Goal: Check status

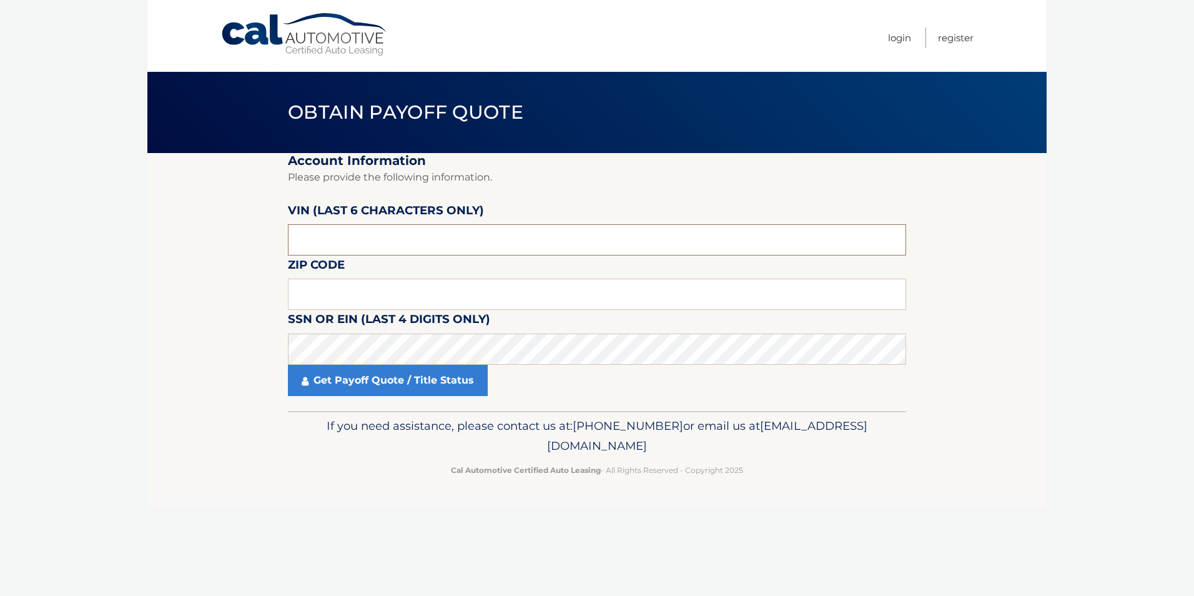
drag, startPoint x: 376, startPoint y: 241, endPoint x: 343, endPoint y: 236, distance: 33.5
click at [342, 236] on input "text" at bounding box center [597, 239] width 618 height 31
click at [363, 284] on input "text" at bounding box center [597, 293] width 618 height 31
type input "14127"
click at [378, 229] on input "text" at bounding box center [597, 239] width 618 height 31
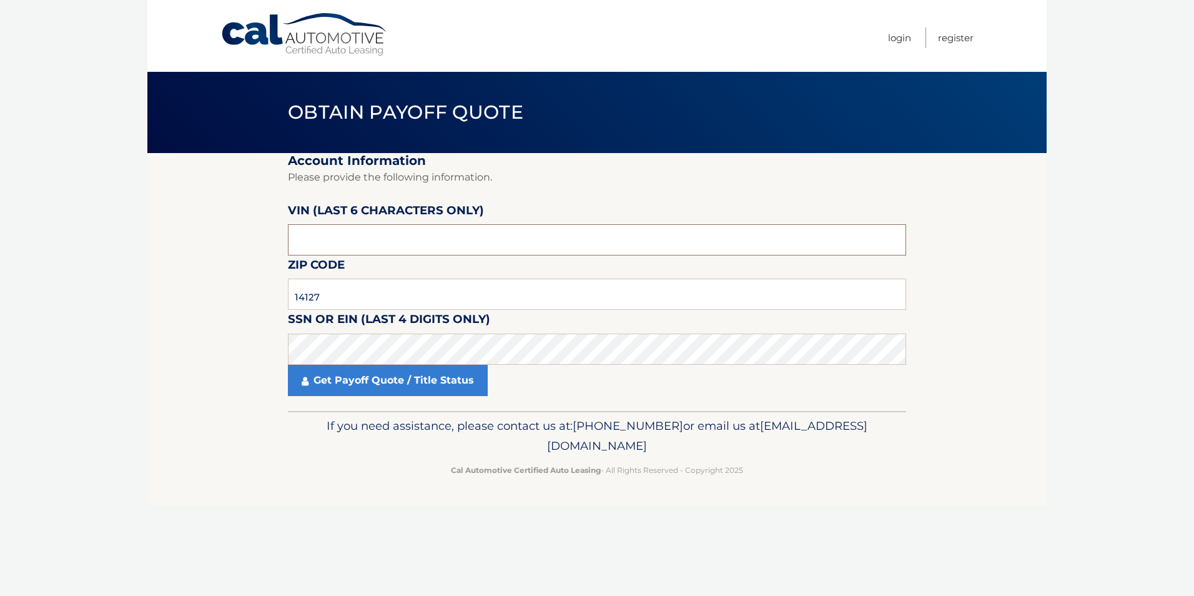
drag, startPoint x: 403, startPoint y: 241, endPoint x: 373, endPoint y: 241, distance: 30.0
click at [374, 241] on input "text" at bounding box center [597, 239] width 618 height 31
paste input "485058"
type input "485058"
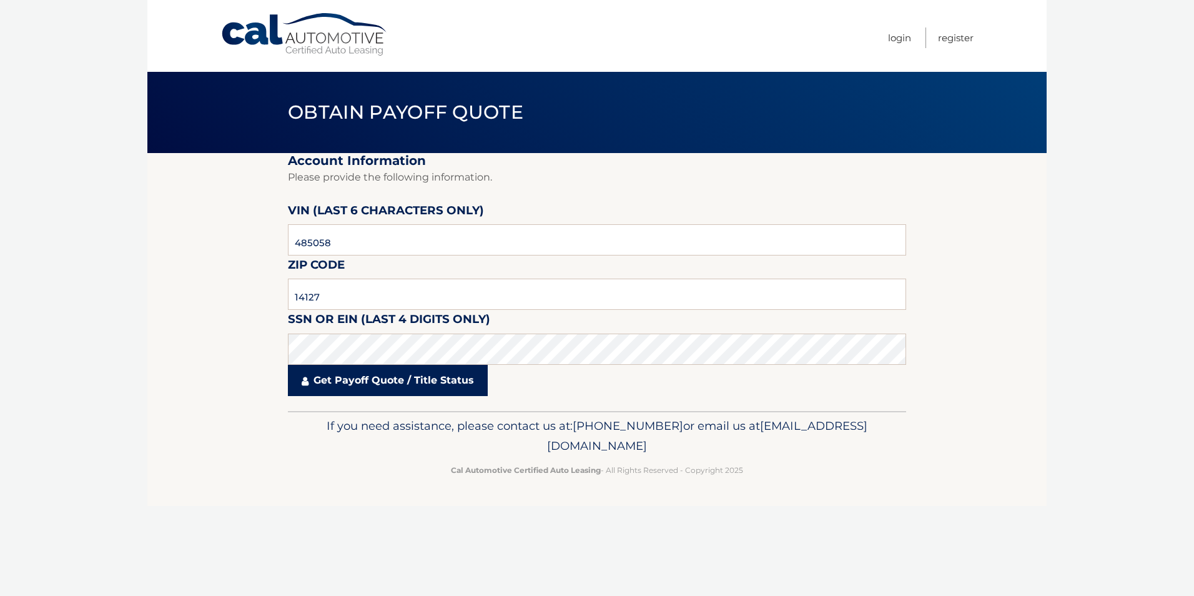
click at [421, 385] on link "Get Payoff Quote / Title Status" at bounding box center [388, 380] width 200 height 31
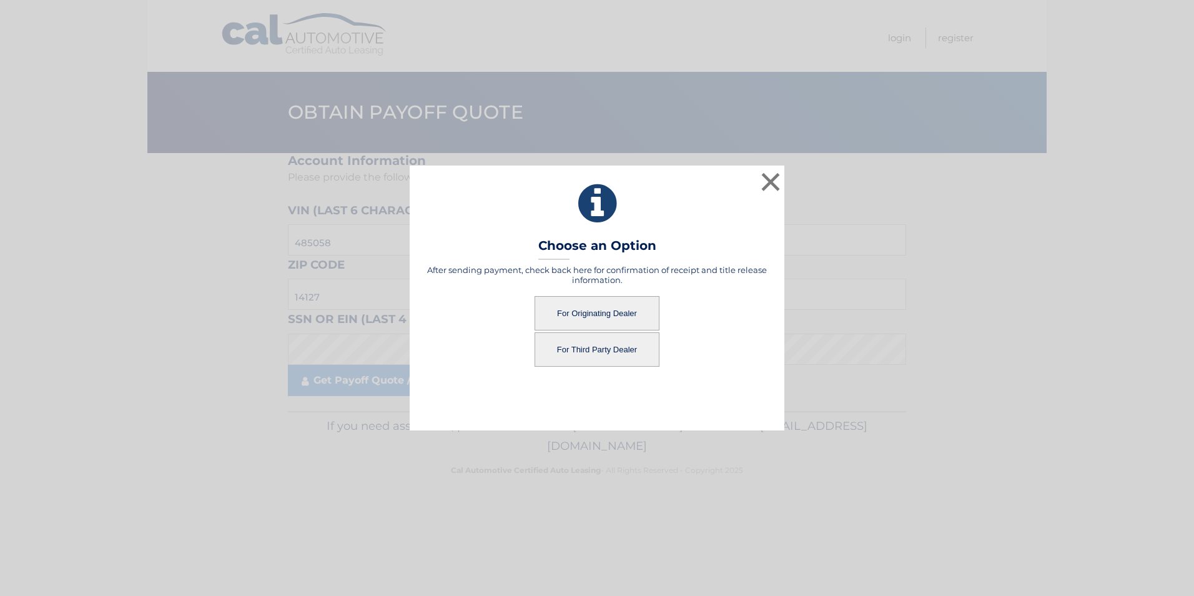
click at [637, 322] on button "For Originating Dealer" at bounding box center [596, 313] width 125 height 34
click at [596, 307] on button "For Originating Dealer" at bounding box center [596, 313] width 125 height 34
